Goal: Find specific page/section: Find specific page/section

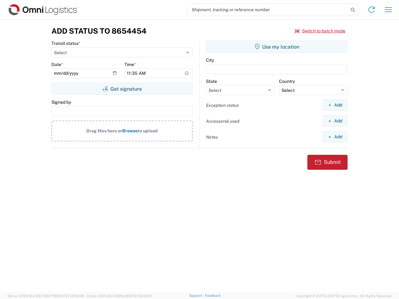
click at [268, 10] on input "search" at bounding box center [268, 10] width 162 height 12
click at [353, 10] on icon at bounding box center [353, 10] width 9 height 9
click at [372, 10] on icon at bounding box center [372, 10] width 10 height 10
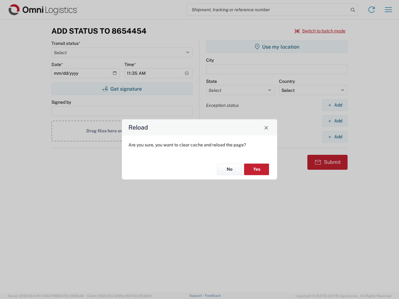
click at [389, 10] on div "Reload Are you sure, you want to clear cache and reload the page? No Yes" at bounding box center [199, 149] width 399 height 299
click at [320, 31] on div "Reload Are you sure, you want to clear cache and reload the page? No Yes" at bounding box center [199, 149] width 399 height 299
click at [122, 89] on div "Reload Are you sure, you want to clear cache and reload the page? No Yes" at bounding box center [199, 149] width 399 height 299
click at [277, 47] on div "Reload Are you sure, you want to clear cache and reload the page? No Yes" at bounding box center [199, 149] width 399 height 299
click at [335, 105] on div "Reload Are you sure, you want to clear cache and reload the page? No Yes" at bounding box center [199, 149] width 399 height 299
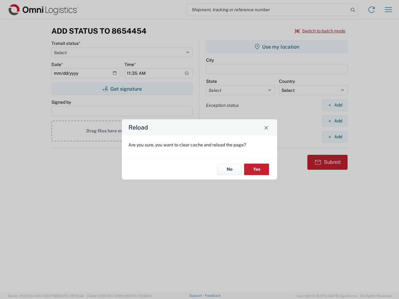
click at [335, 121] on div "Reload Are you sure, you want to clear cache and reload the page? No Yes" at bounding box center [199, 149] width 399 height 299
click at [335, 137] on div "Reload Are you sure, you want to clear cache and reload the page? No Yes" at bounding box center [199, 149] width 399 height 299
